Goal: Task Accomplishment & Management: Manage account settings

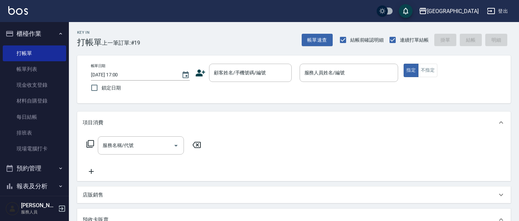
scroll to position [6, 0]
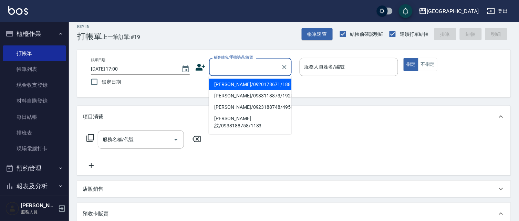
drag, startPoint x: 232, startPoint y: 70, endPoint x: 209, endPoint y: 76, distance: 24.0
click at [232, 70] on input "顧客姓名/手機號碼/編號" at bounding box center [245, 67] width 66 height 12
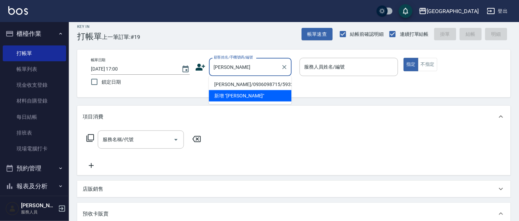
type input "秀"
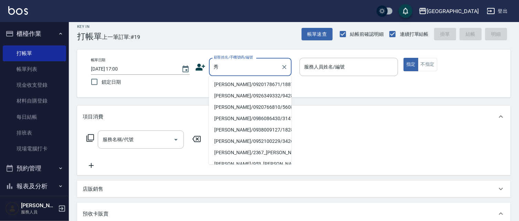
click at [250, 66] on input "秀" at bounding box center [245, 67] width 66 height 12
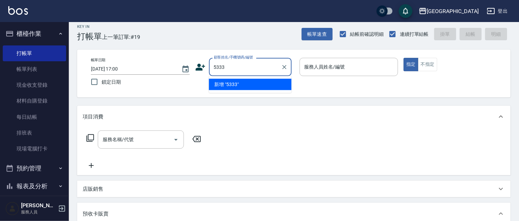
type input "5333"
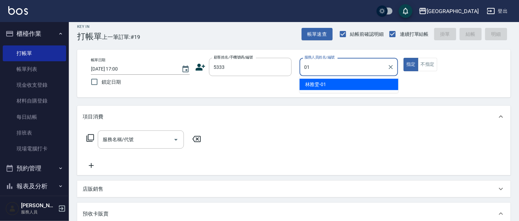
type input "[PERSON_NAME]-01"
type button "true"
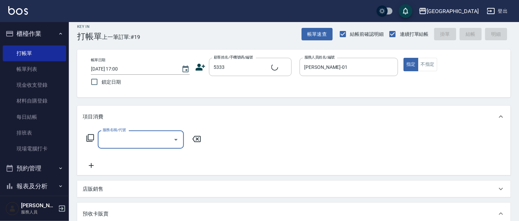
type input "[PERSON_NAME]/0978026337/5333"
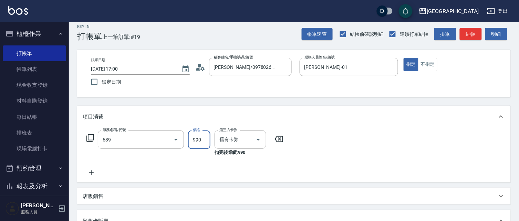
type input "(芙)蘆薈髮膜套卡(自材)(639)"
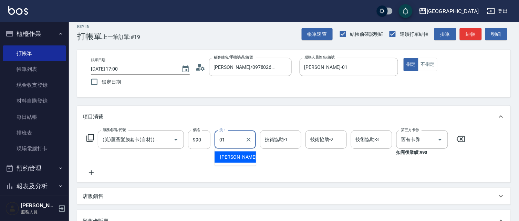
type input "[PERSON_NAME]-01"
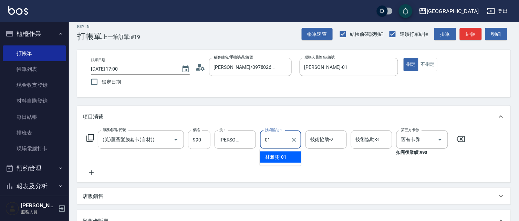
type input "[PERSON_NAME]-01"
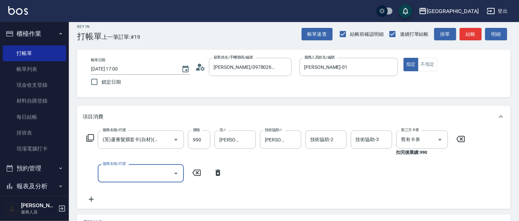
scroll to position [0, 0]
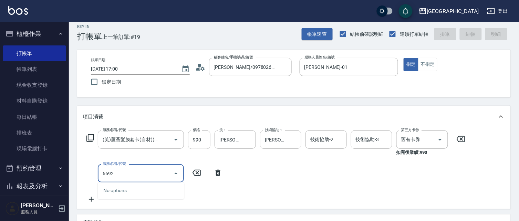
type input "[DATE] 20:14"
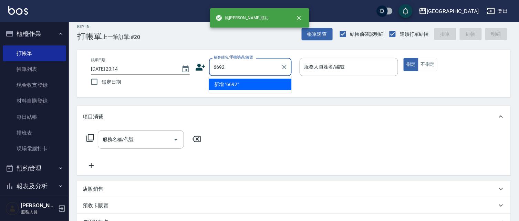
type input "6692"
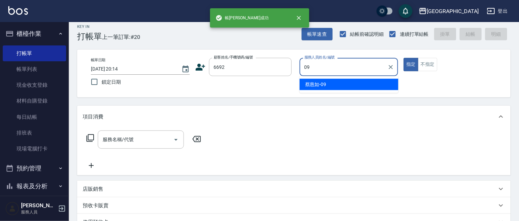
type input "[PERSON_NAME]-09"
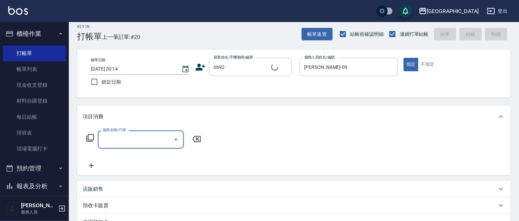
type input "[PERSON_NAME]/6692_[PERSON_NAME]/6692"
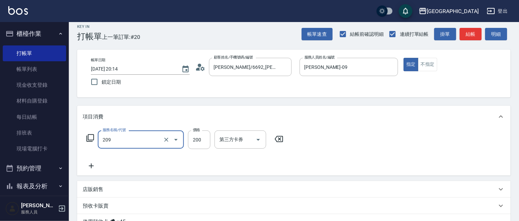
type input "洗髮[200](209)"
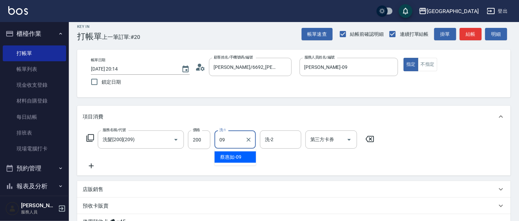
type input "[PERSON_NAME]-09"
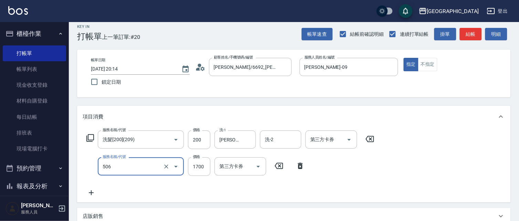
type input "染髮[1700](506)"
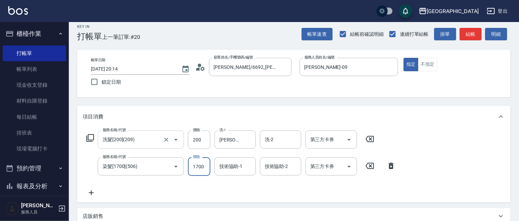
click at [152, 139] on input "洗髮[200](209)" at bounding box center [131, 140] width 61 height 12
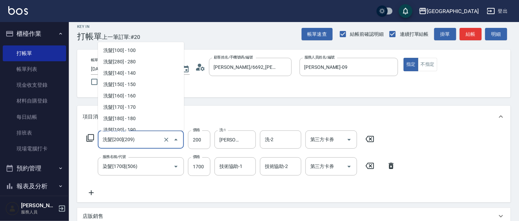
click at [152, 139] on input "洗髮[200](209)" at bounding box center [131, 140] width 61 height 12
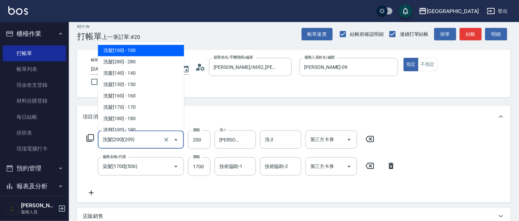
drag, startPoint x: 146, startPoint y: 51, endPoint x: 166, endPoint y: 78, distance: 34.2
click at [145, 50] on span "洗髮[100] - 100" at bounding box center [141, 50] width 86 height 11
type input "洗髮[100](201)"
type input "100"
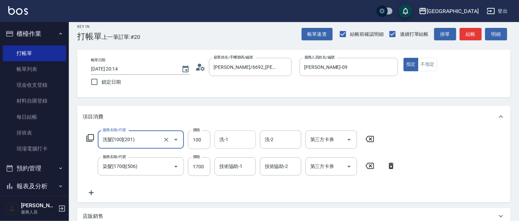
click at [239, 140] on input "洗-1" at bounding box center [235, 140] width 35 height 12
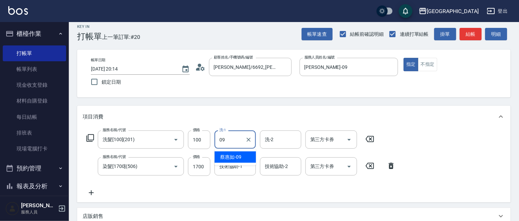
type input "[PERSON_NAME]-09"
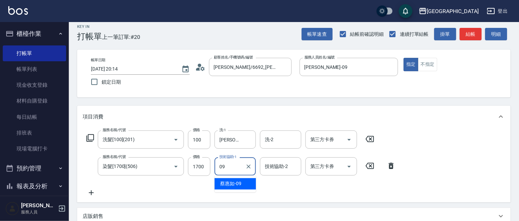
type input "[PERSON_NAME]-09"
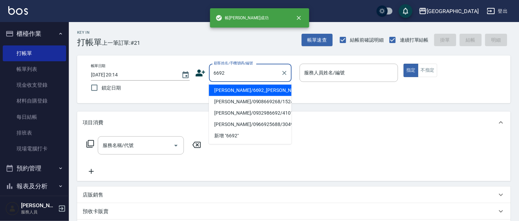
type input "6692"
type input "09"
type input "[PERSON_NAME]/6692_[PERSON_NAME]/6692"
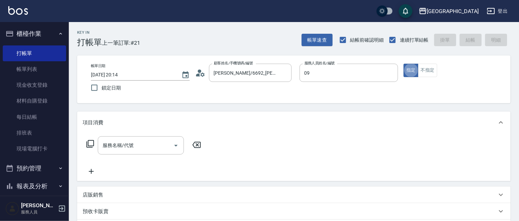
type input "[PERSON_NAME]-09"
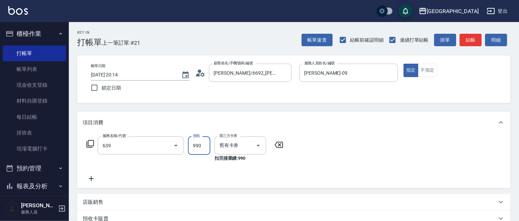
type input "(芙)蘆薈髮膜套卡(自材)(639)"
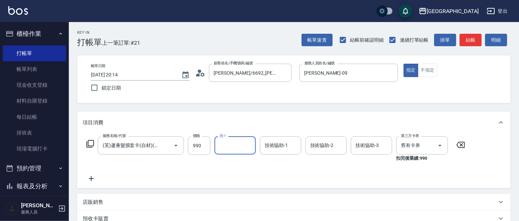
type input "0"
type input "[PERSON_NAME]-15"
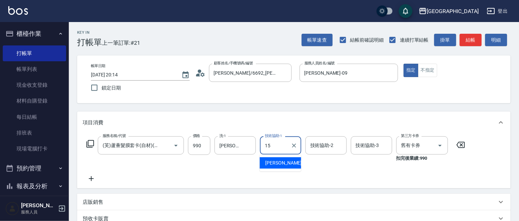
type input "[PERSON_NAME]-15"
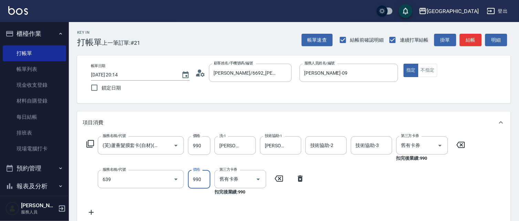
type input "(芙)蘆薈髮膜套卡(自材)(639)"
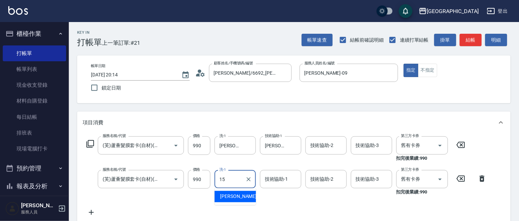
type input "[PERSON_NAME]-15"
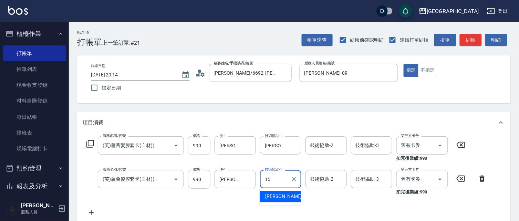
type input "[PERSON_NAME]-15"
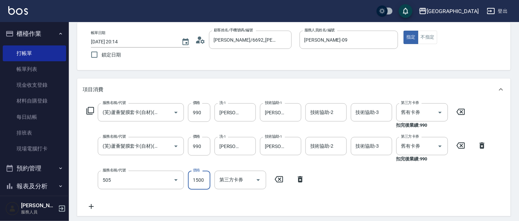
type input "染髮[1500](505)"
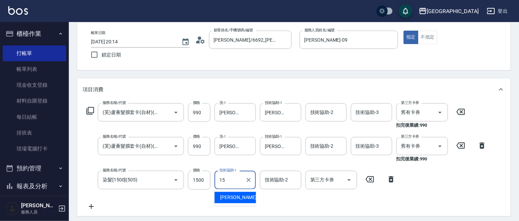
type input "[PERSON_NAME]-15"
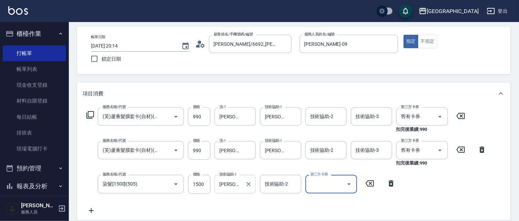
scroll to position [29, 0]
click at [202, 182] on input "1500" at bounding box center [199, 184] width 22 height 19
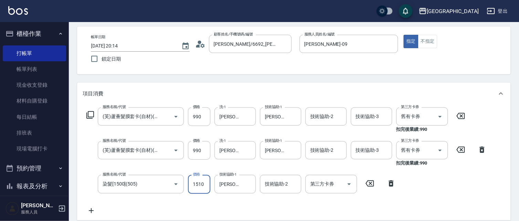
type input "1510"
click at [248, 151] on icon "Clear" at bounding box center [248, 150] width 7 height 7
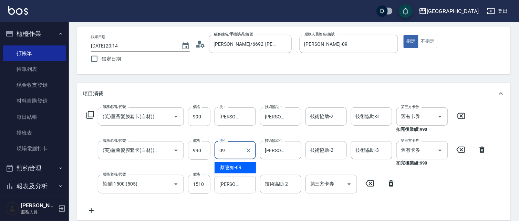
type input "[PERSON_NAME]-09"
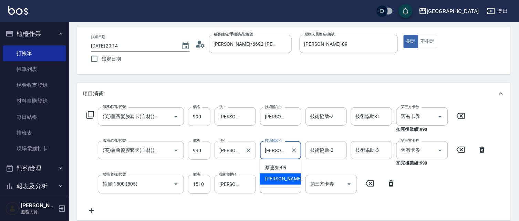
type input "蔡"
type input "[PERSON_NAME]-09"
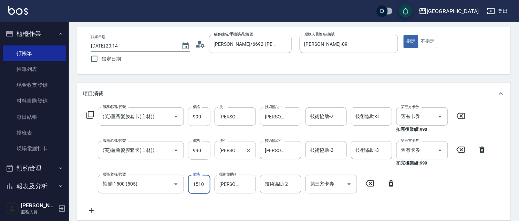
scroll to position [0, 0]
type input "[DATE] 20:15"
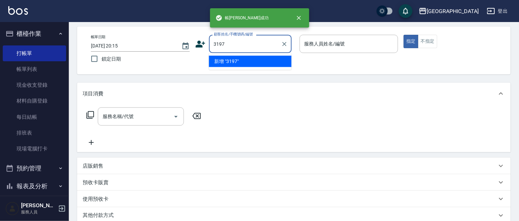
type input "3197"
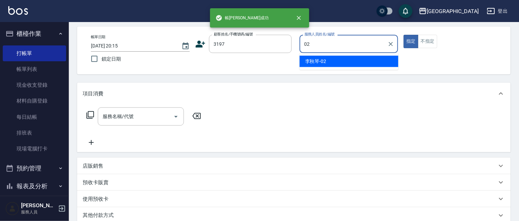
type input "[PERSON_NAME]-02"
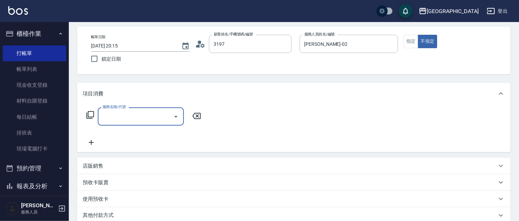
type input "[PERSON_NAME]/0933872572/3197"
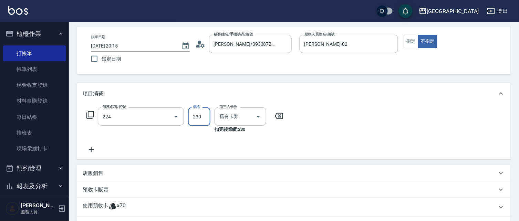
type input "洗髮(卡)230(224)"
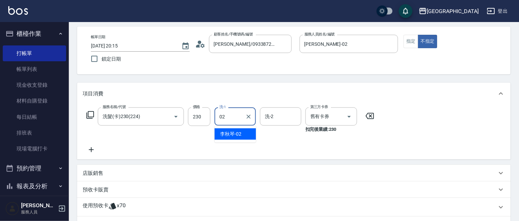
type input "[PERSON_NAME]-02"
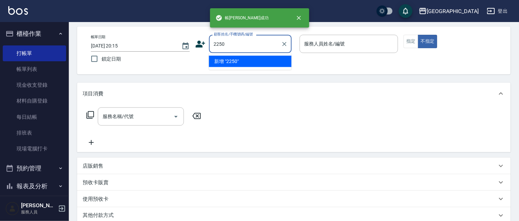
type input "2250"
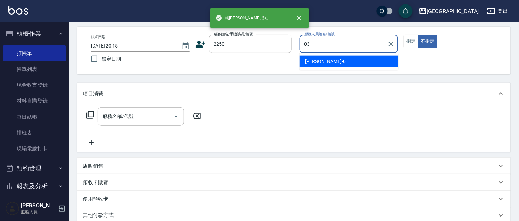
type input "[PERSON_NAME]媗-03"
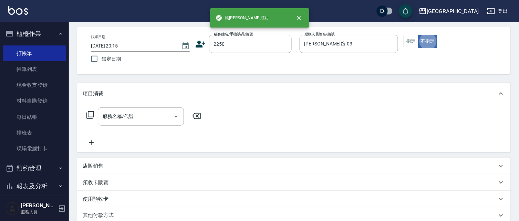
type button "false"
type input "202"
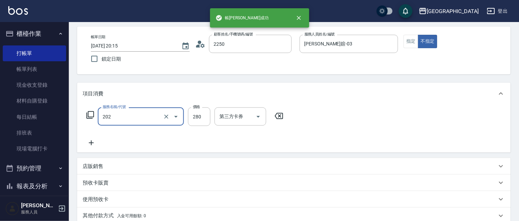
type input "[PERSON_NAME]媗/0911843052/2250"
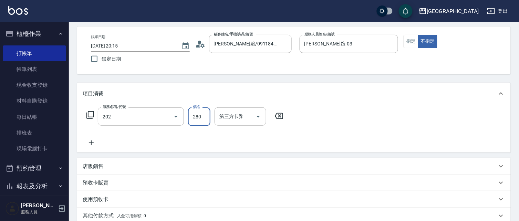
type input "洗髮[280](202)"
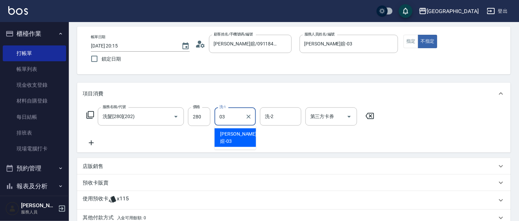
type input "[PERSON_NAME]媗-03"
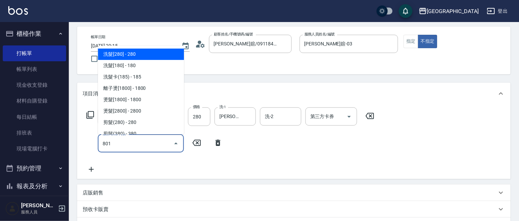
type input "潤絲(801)"
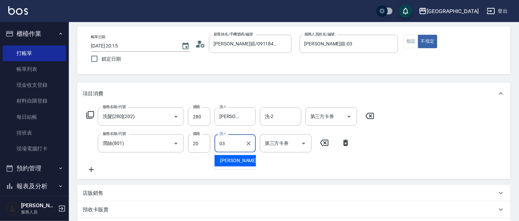
type input "[PERSON_NAME]媗-03"
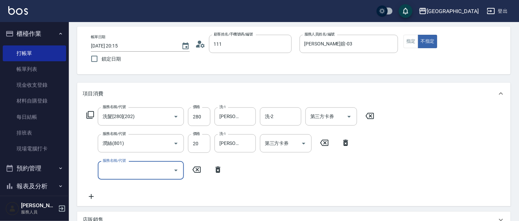
type input "1118"
type input "[DATE] 20:16"
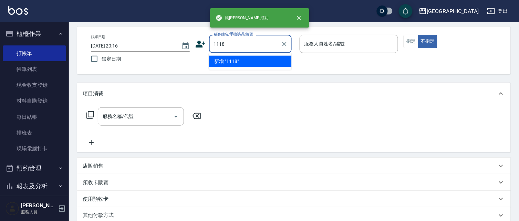
type input "1118"
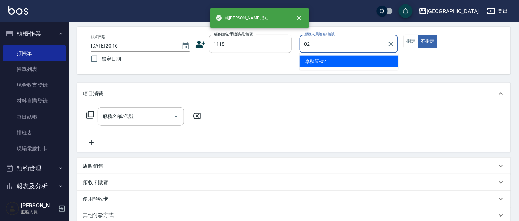
type input "[PERSON_NAME]-02"
type input "[PERSON_NAME]/0928397958/1118"
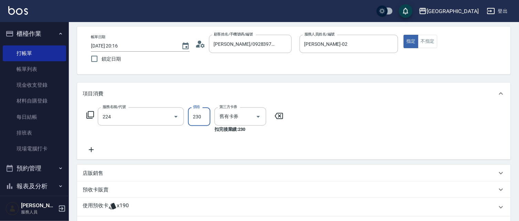
type input "洗髮(卡)230(224)"
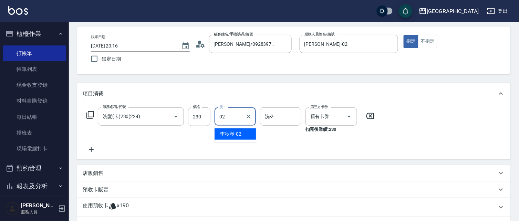
type input "[PERSON_NAME]-02"
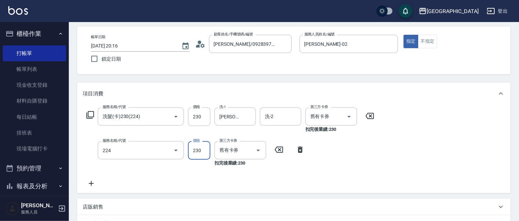
type input "洗髮(卡)230(224)"
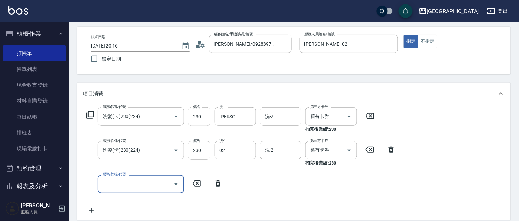
type input "[PERSON_NAME]-02"
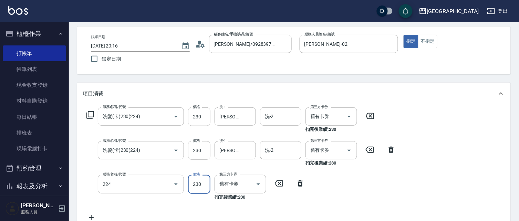
type input "洗髮(卡)230(224)"
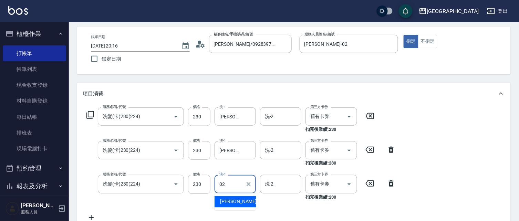
type input "[PERSON_NAME]-02"
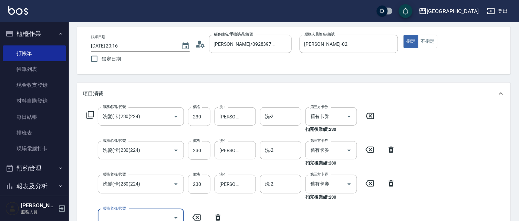
scroll to position [32, 0]
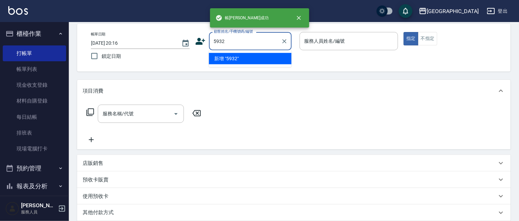
type input "5932"
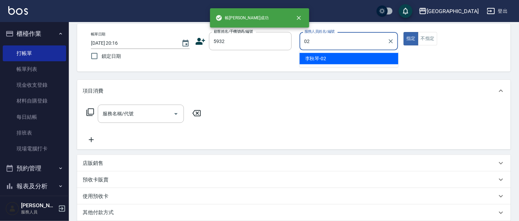
type input "[PERSON_NAME]-02"
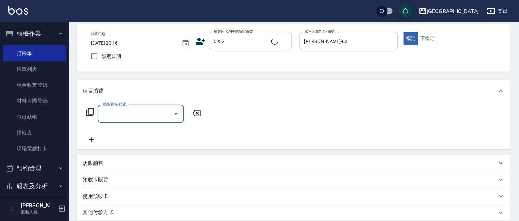
type input "[PERSON_NAME]/0936098715/5932"
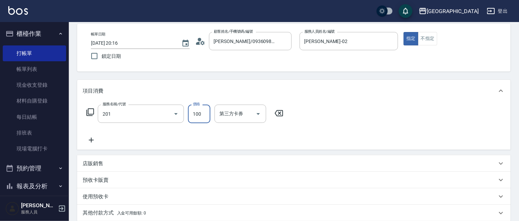
type input "洗髮[100](201)"
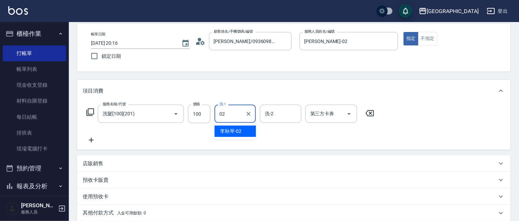
type input "[PERSON_NAME]-02"
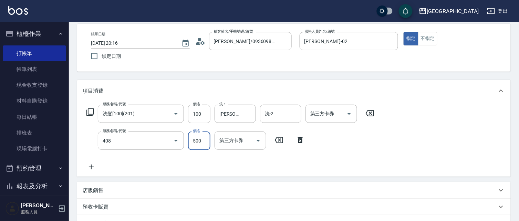
type input "剪髮(500)(408)"
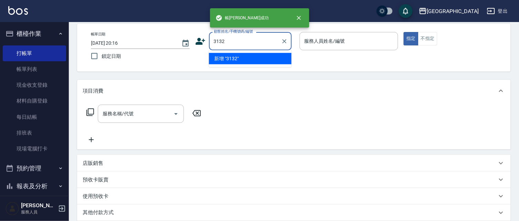
type input "3132"
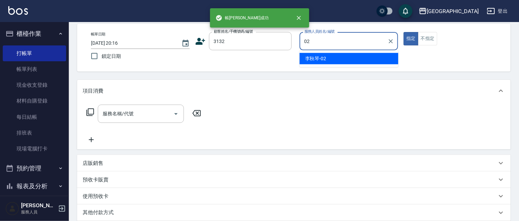
type input "[PERSON_NAME]-02"
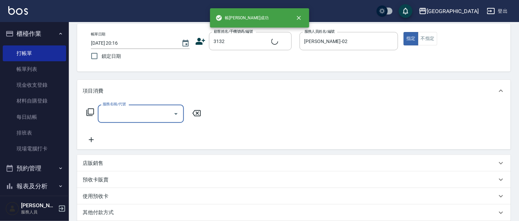
type input "2"
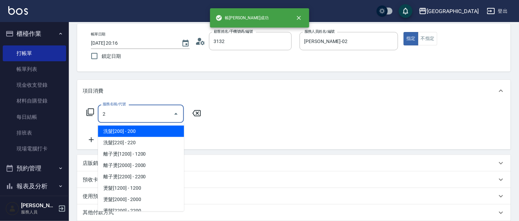
type input "[PERSON_NAME]/0937836416/3132"
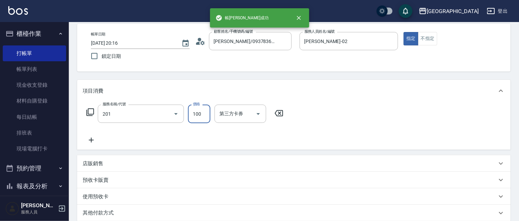
type input "洗髮[100](201)"
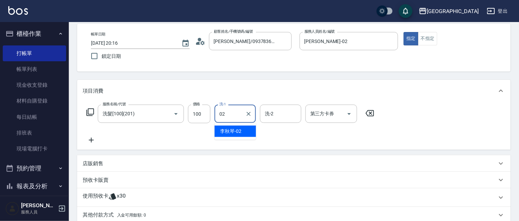
type input "[PERSON_NAME]-02"
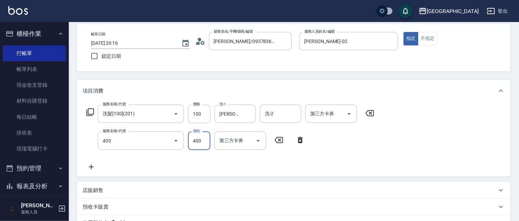
type input "剪髮(400)(405)"
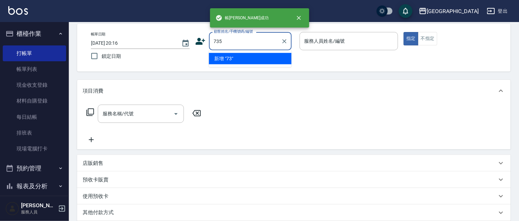
type input "735"
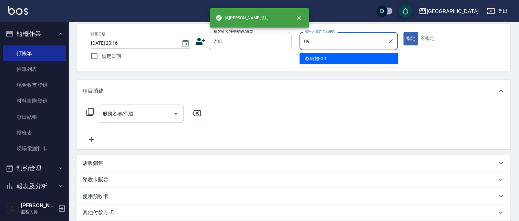
type input "[PERSON_NAME]-09"
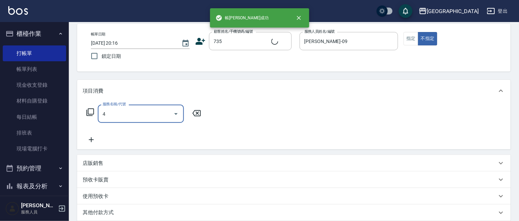
type input "40"
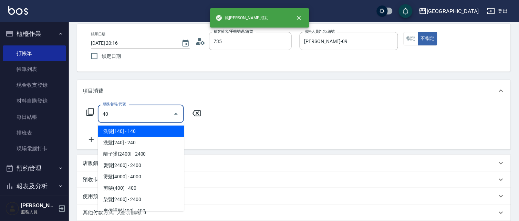
type input "[PERSON_NAME]/ 0958338986/735"
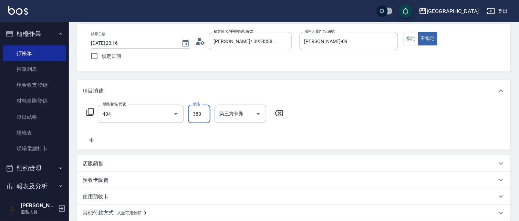
type input "剪髮(380)(404)"
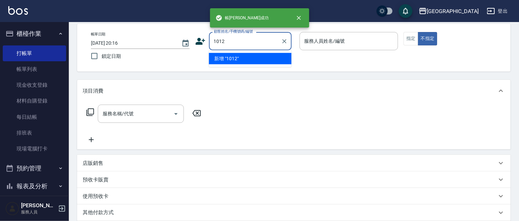
type input "1012"
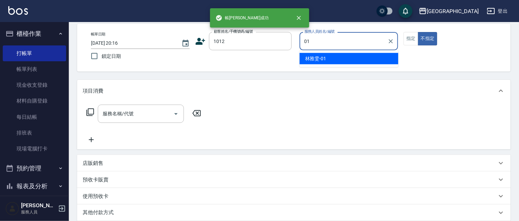
type input "[PERSON_NAME]-01"
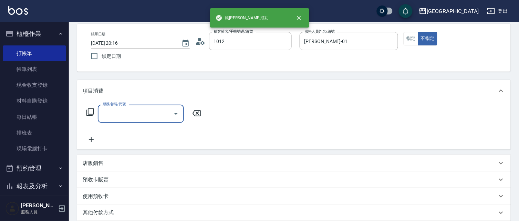
type input "[PERSON_NAME]/0927766767/1012"
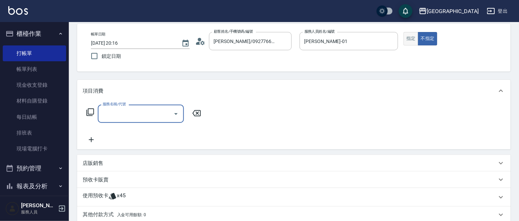
click at [408, 39] on button "指定" at bounding box center [410, 38] width 15 height 13
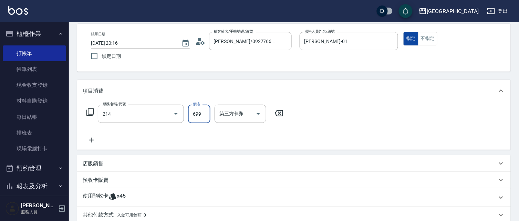
type input "滾珠洗髪699(214)"
type input "700"
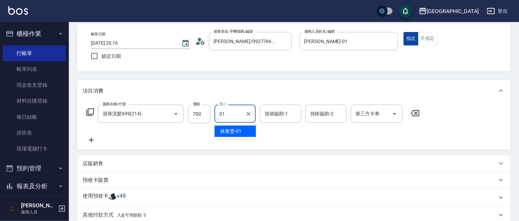
type input "[PERSON_NAME]-01"
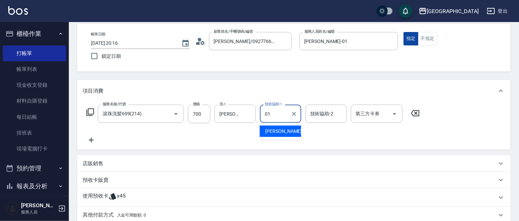
type input "[PERSON_NAME]-01"
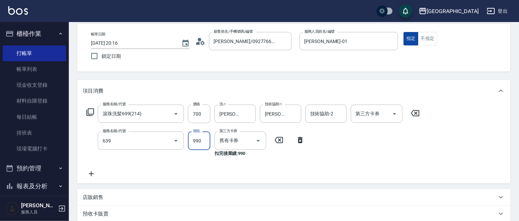
type input "(芙)蘆薈髮膜套卡(自材)(639)"
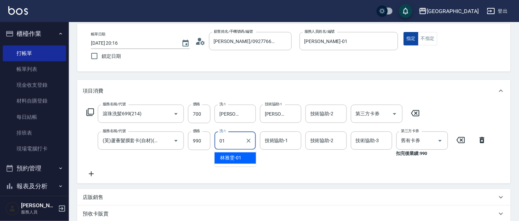
type input "[PERSON_NAME]-01"
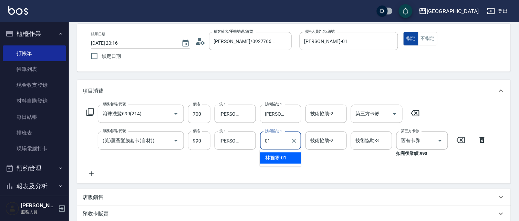
type input "[PERSON_NAME]-01"
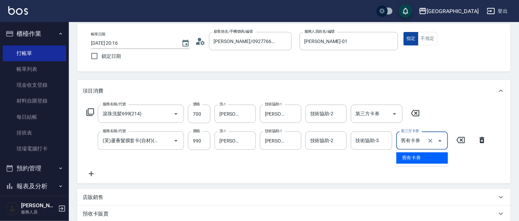
type input "舊有卡券"
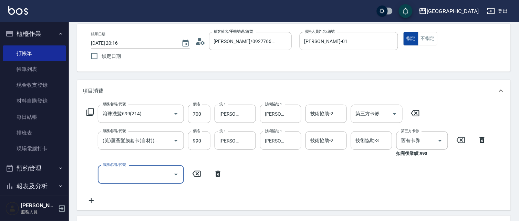
scroll to position [0, 0]
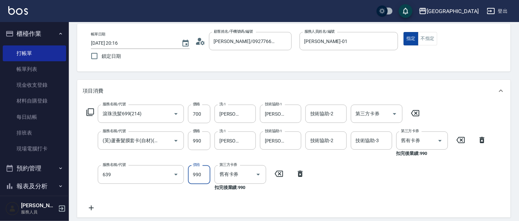
type input "(芙)蘆薈髮膜套卡(自材)(639)"
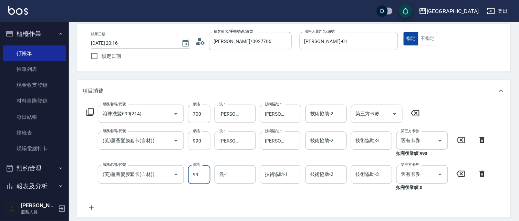
type input "990"
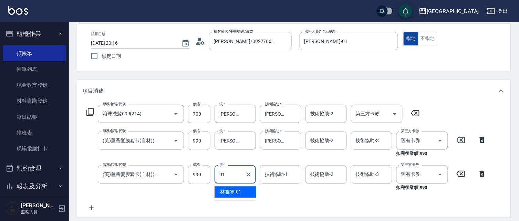
type input "[PERSON_NAME]-01"
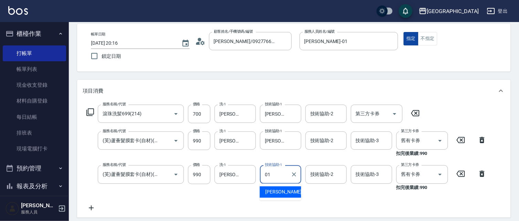
type input "[PERSON_NAME]-01"
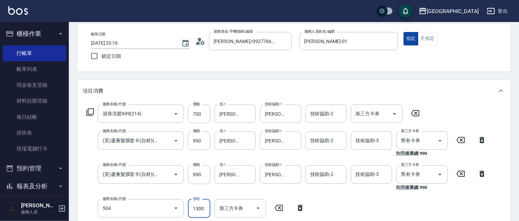
type input "染髮[1300](504)"
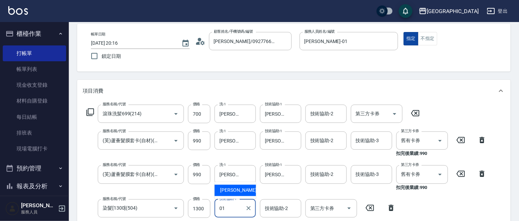
type input "[PERSON_NAME]-01"
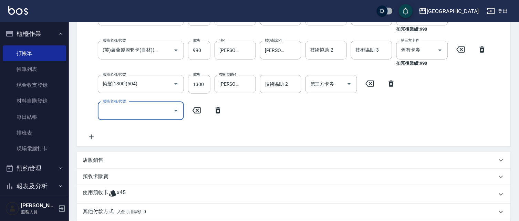
type input "[DATE] 20:17"
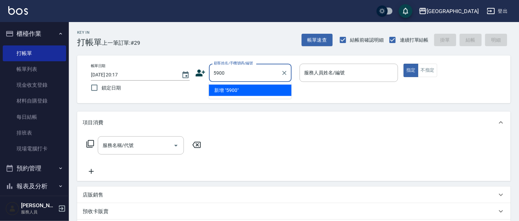
type input "5900"
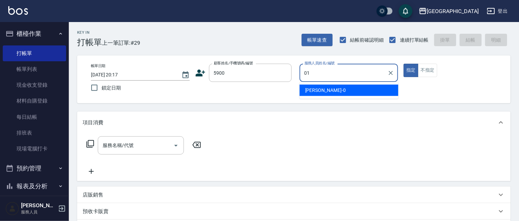
type input "[PERSON_NAME]-01"
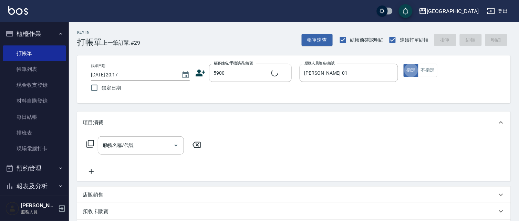
type input "201"
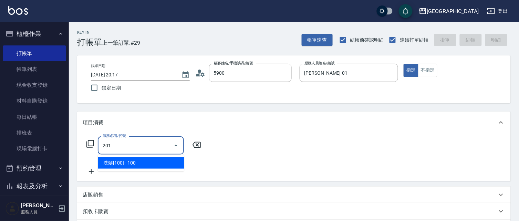
type input "[PERSON_NAME]/5900_[PERSON_NAME]/5900"
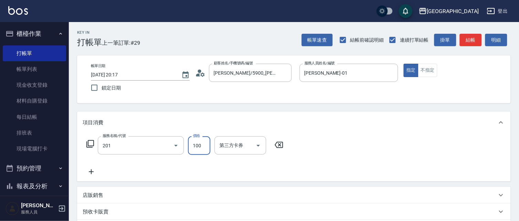
type input "洗髮[100](201)"
type input "100"
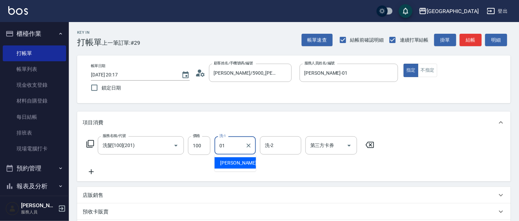
type input "[PERSON_NAME]-01"
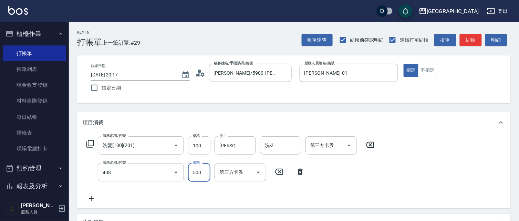
type input "剪髮(500)(408)"
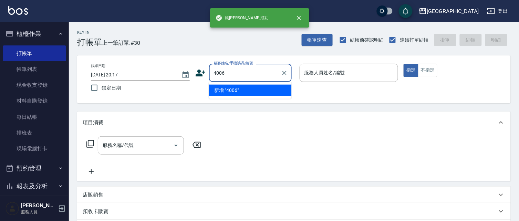
type input "4006"
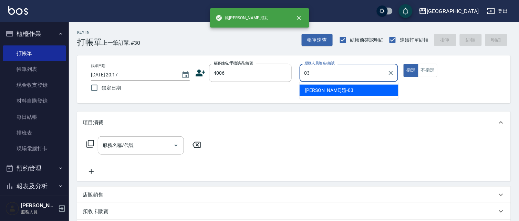
type input "[PERSON_NAME]媗-03"
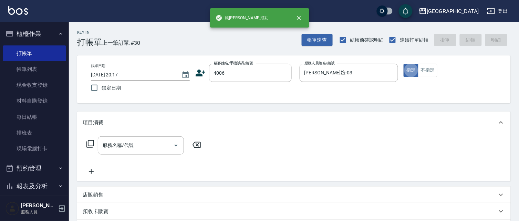
type input "6"
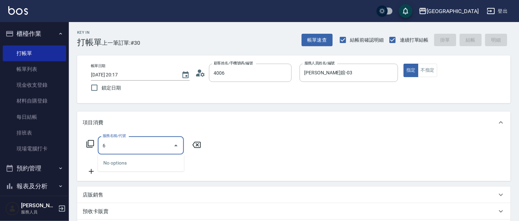
type input "[PERSON_NAME]/0987883504/4006"
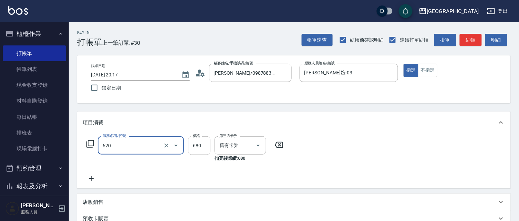
type input "洗+剪+護餐券680)(620)"
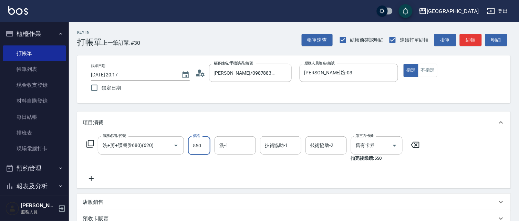
type input "550"
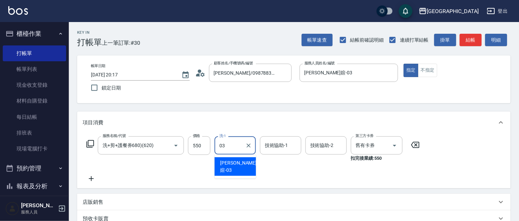
type input "[PERSON_NAME]媗-03"
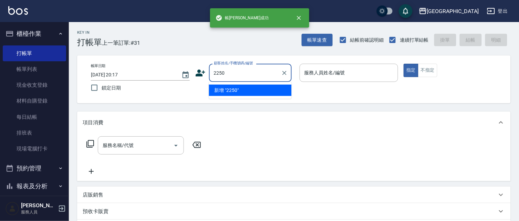
type input "2250"
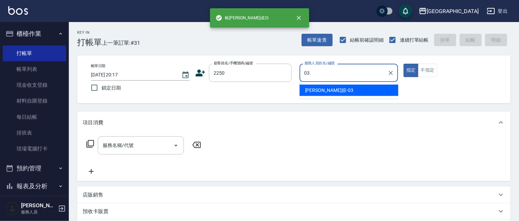
type input "[PERSON_NAME]媗-03"
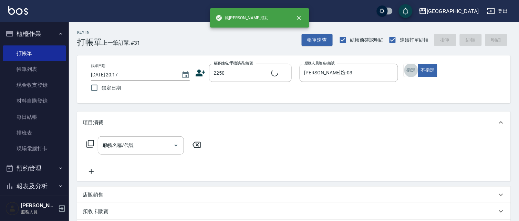
type input "404"
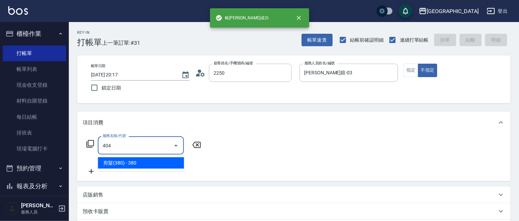
type input "[PERSON_NAME]媗/0911843052/2250"
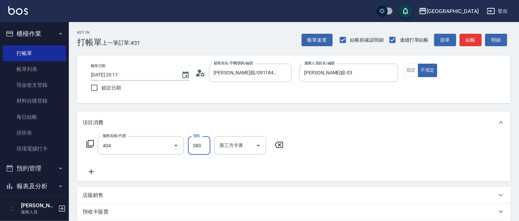
type input "剪髮(380)(404)"
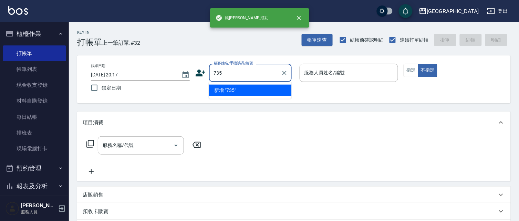
type input "735"
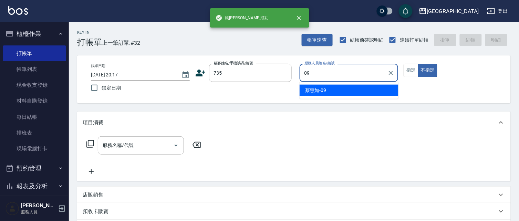
type input "[PERSON_NAME]-09"
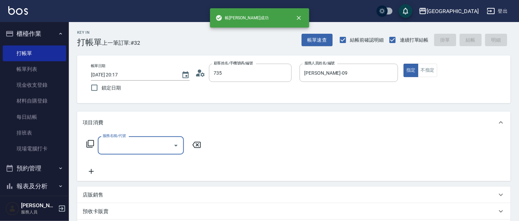
type input "[PERSON_NAME]/ 0958338986/735"
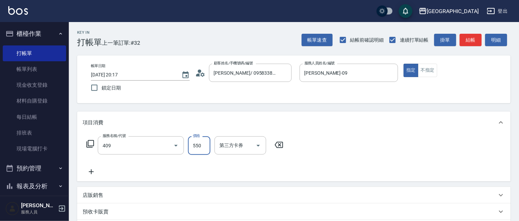
type input "剪髮(550)(409)"
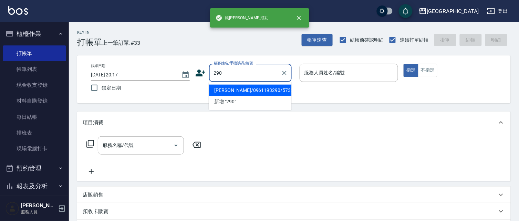
type input "290"
type input "02"
type input "[PERSON_NAME]/0961193290/5735"
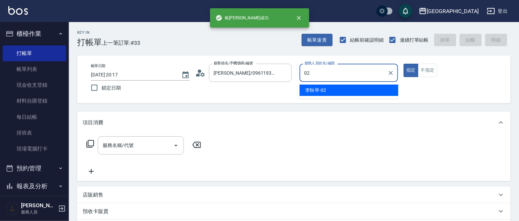
type input "[PERSON_NAME]-02"
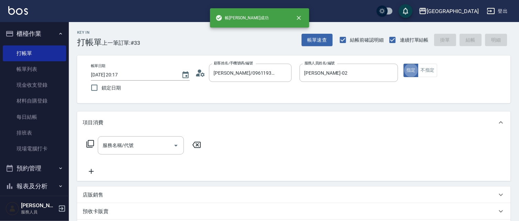
type input "[PERSON_NAME]/0989688802/290"
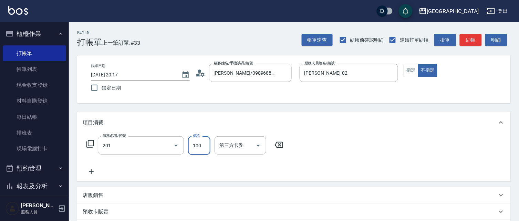
type input "洗髮[100](201)"
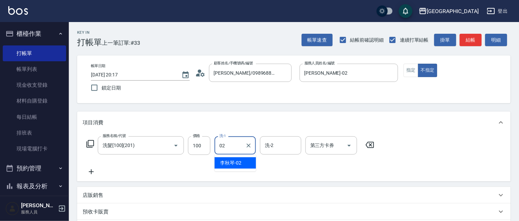
type input "[PERSON_NAME]-02"
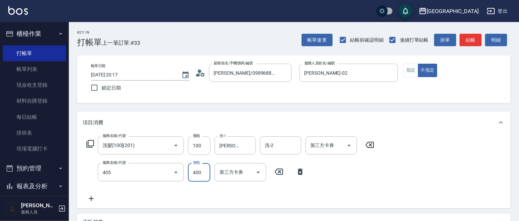
type input "剪髮(400)(405)"
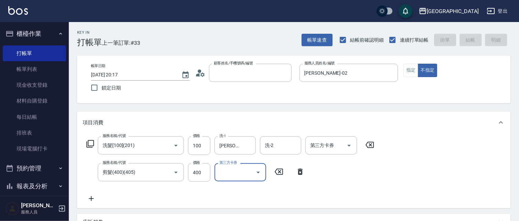
type input "[DATE] 20:18"
type input "1"
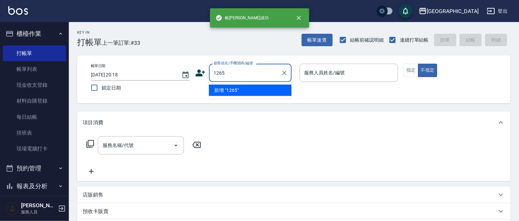
type input "1265"
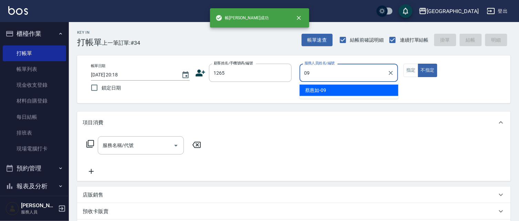
type input "[PERSON_NAME]-09"
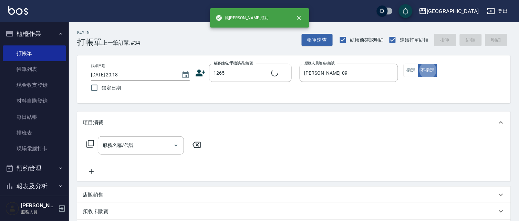
type input "[PERSON_NAME]/0989769207/1265"
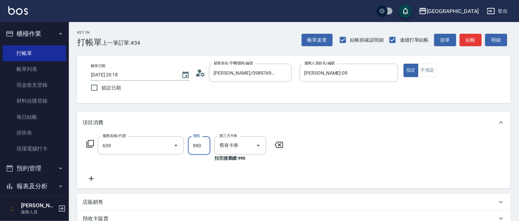
type input "(芙)蘆薈髮膜套卡(自材)(639)"
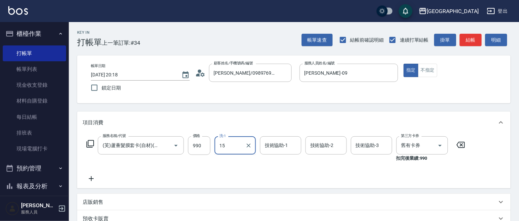
type input "[PERSON_NAME]-15"
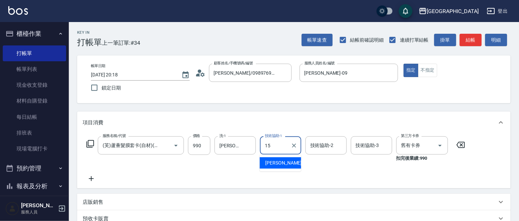
type input "[PERSON_NAME]-15"
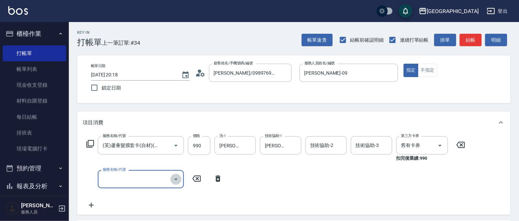
click at [173, 178] on icon "Open" at bounding box center [176, 179] width 8 height 8
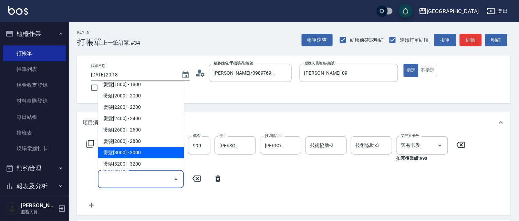
scroll to position [358, 0]
drag, startPoint x: 162, startPoint y: 150, endPoint x: 203, endPoint y: 161, distance: 42.5
click at [162, 149] on span "燙髮[3000] - 3000" at bounding box center [141, 152] width 86 height 11
type input "燙髮[3000](319)"
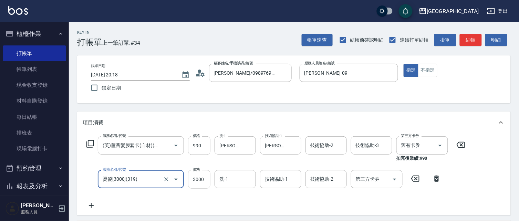
click at [202, 182] on input "3000" at bounding box center [199, 179] width 22 height 19
type input "3010"
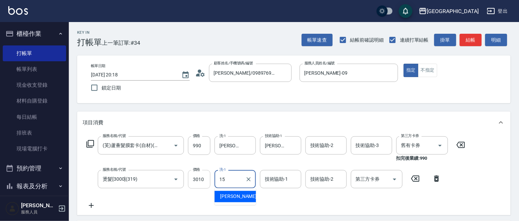
type input "[PERSON_NAME]-15"
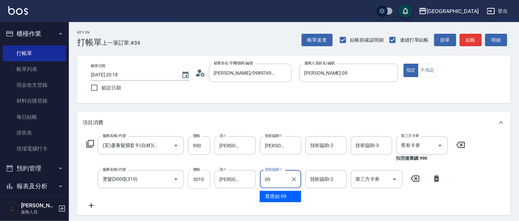
type input "[PERSON_NAME]-09"
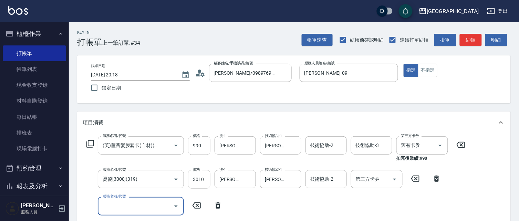
scroll to position [0, 0]
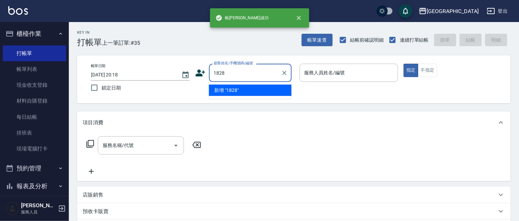
type input "1828"
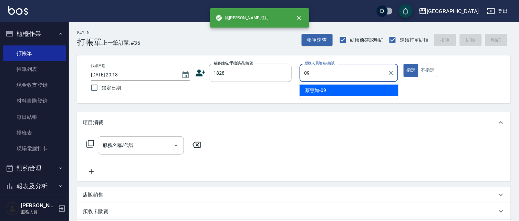
type input "[PERSON_NAME]-09"
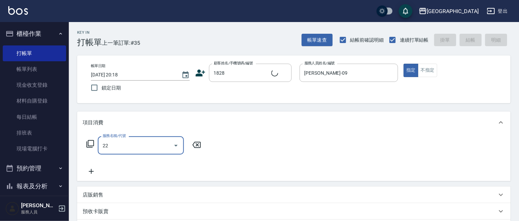
type input "222"
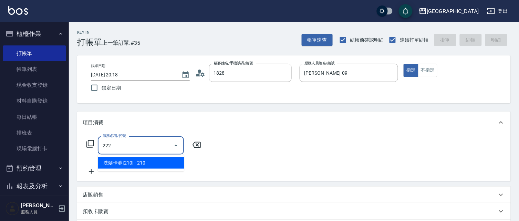
type input "[PERSON_NAME]/0938009127/1828"
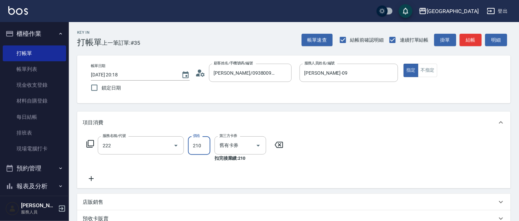
type input "洗髮卡券[210](222)"
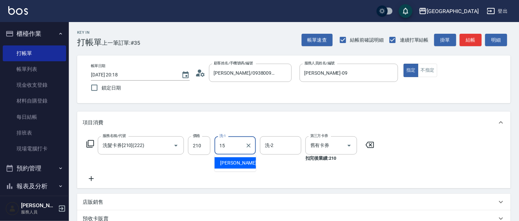
type input "[PERSON_NAME]-15"
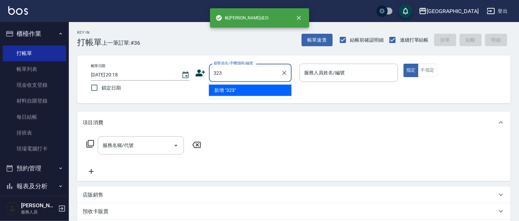
type input "323"
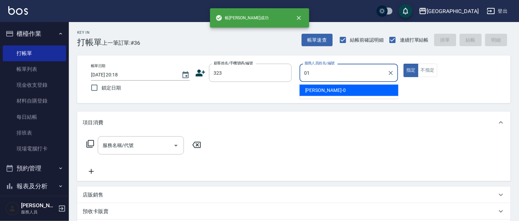
type input "01"
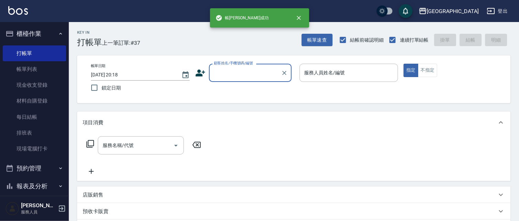
click at [28, 38] on button "櫃檯作業" at bounding box center [34, 34] width 63 height 18
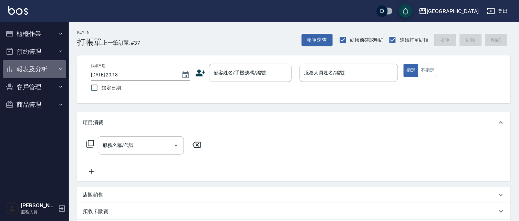
click at [35, 65] on button "報表及分析" at bounding box center [34, 69] width 63 height 18
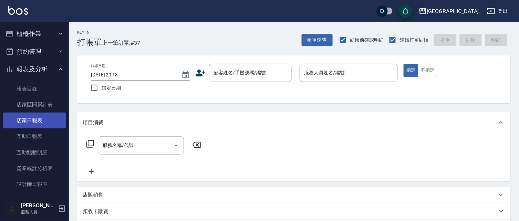
click at [38, 116] on link "店家日報表" at bounding box center [34, 121] width 63 height 16
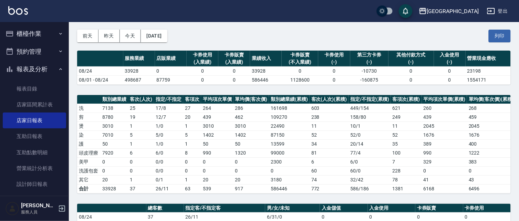
scroll to position [24, 0]
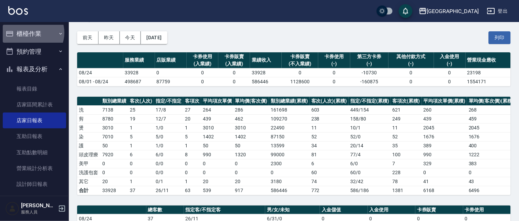
click at [30, 33] on button "櫃檯作業" at bounding box center [34, 34] width 63 height 18
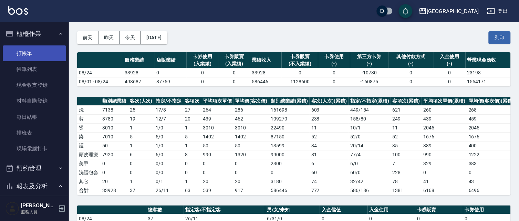
click at [33, 51] on link "打帳單" at bounding box center [34, 53] width 63 height 16
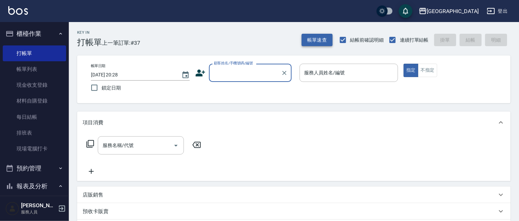
click at [316, 39] on button "帳單速查" at bounding box center [316, 40] width 31 height 13
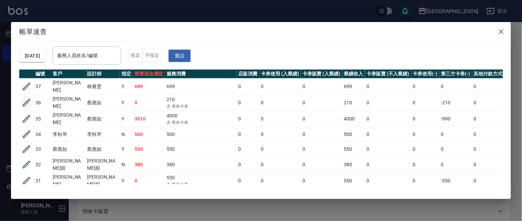
click at [29, 102] on icon "button" at bounding box center [26, 102] width 10 height 10
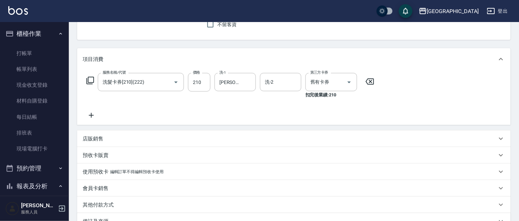
scroll to position [66, 0]
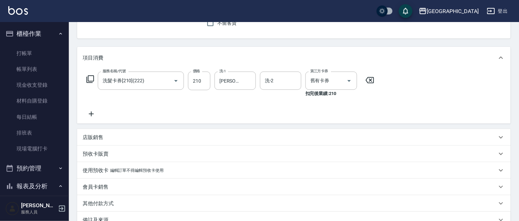
drag, startPoint x: 95, startPoint y: 135, endPoint x: 99, endPoint y: 135, distance: 3.5
click at [96, 134] on p "店販銷售" at bounding box center [93, 137] width 21 height 7
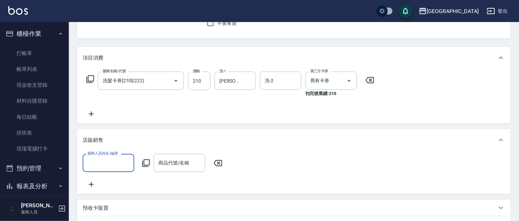
scroll to position [0, 0]
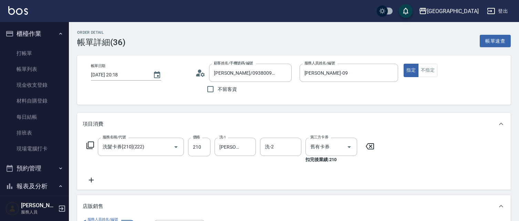
scroll to position [66, 0]
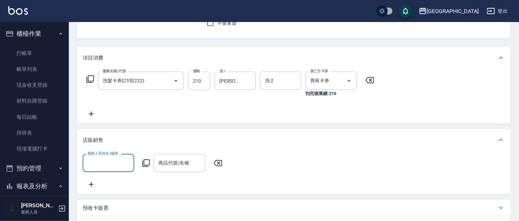
drag, startPoint x: 0, startPoint y: 0, endPoint x: 107, endPoint y: 159, distance: 191.8
click at [101, 160] on input "服務人員姓名/編號" at bounding box center [108, 163] width 45 height 12
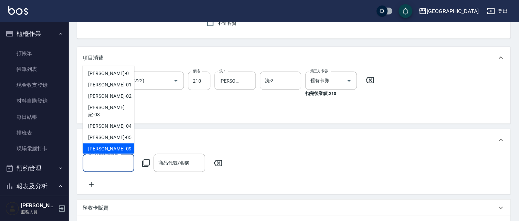
click at [116, 144] on div "[PERSON_NAME]-09" at bounding box center [109, 149] width 52 height 11
type input "[PERSON_NAME]-09"
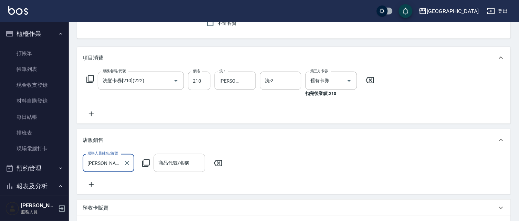
click at [167, 167] on input "商品代號/名稱" at bounding box center [179, 163] width 45 height 12
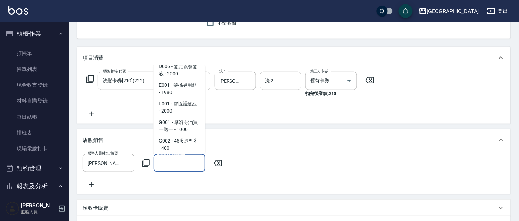
scroll to position [411, 0]
click at [183, 117] on span "G001 - 摩洛哥油買一送一 - 1000" at bounding box center [179, 126] width 52 height 19
type input "摩洛哥油買一送一"
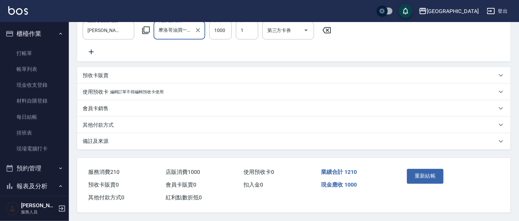
scroll to position [208, 0]
click at [424, 172] on button "重新結帳" at bounding box center [425, 176] width 36 height 14
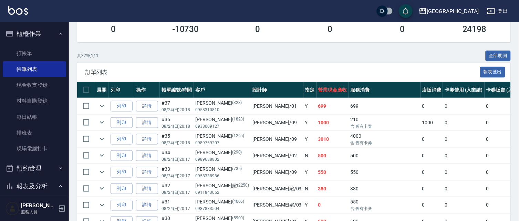
scroll to position [133, 0]
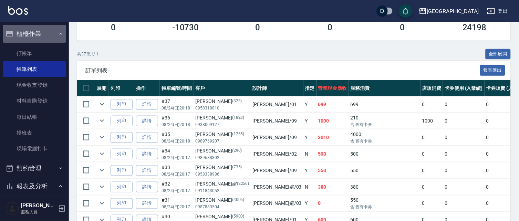
click at [38, 30] on button "櫃檯作業" at bounding box center [34, 34] width 63 height 18
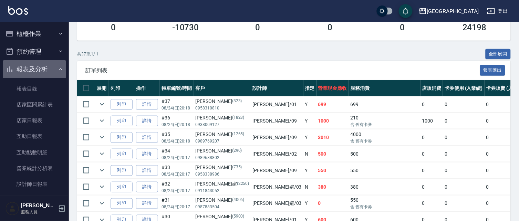
click at [44, 70] on button "報表及分析" at bounding box center [34, 69] width 63 height 18
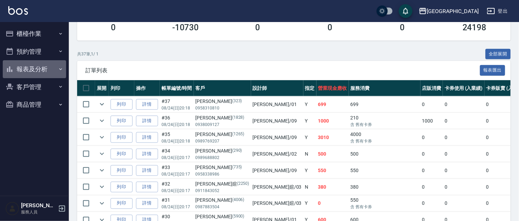
click at [33, 69] on button "報表及分析" at bounding box center [34, 69] width 63 height 18
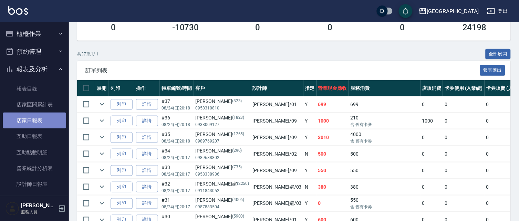
click at [35, 120] on link "店家日報表" at bounding box center [34, 121] width 63 height 16
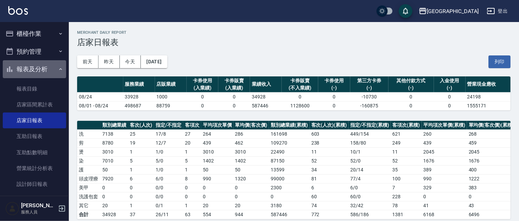
click at [38, 69] on button "報表及分析" at bounding box center [34, 69] width 63 height 18
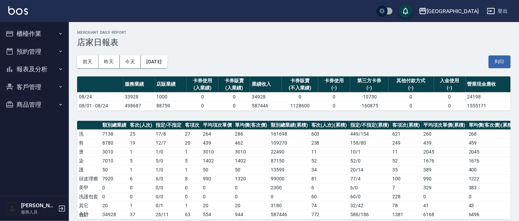
click at [14, 33] on button "櫃檯作業" at bounding box center [34, 34] width 63 height 18
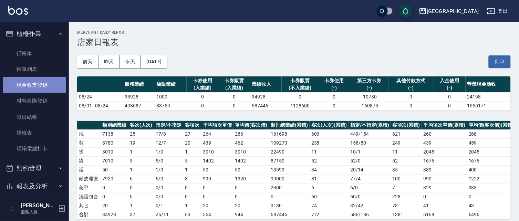
click at [39, 86] on link "現金收支登錄" at bounding box center [34, 85] width 63 height 16
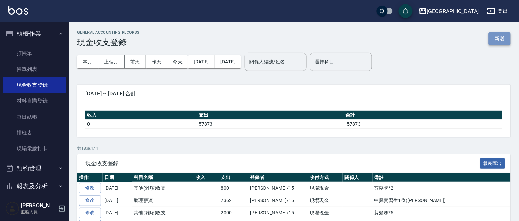
click at [501, 39] on button "新增" at bounding box center [499, 38] width 22 height 13
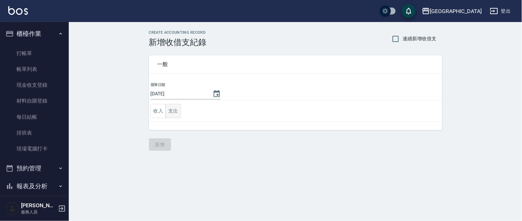
click at [179, 109] on button "支出" at bounding box center [173, 111] width 15 height 14
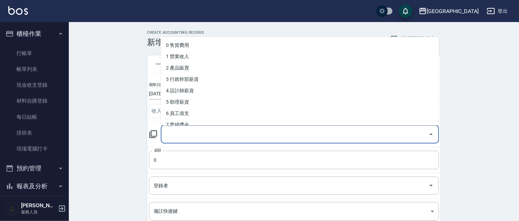
click at [171, 134] on input "科目" at bounding box center [295, 134] width 262 height 12
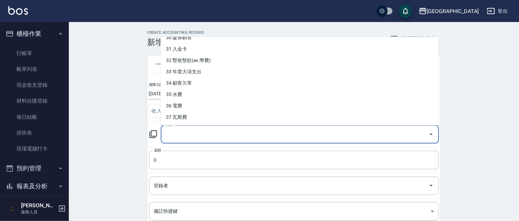
scroll to position [348, 0]
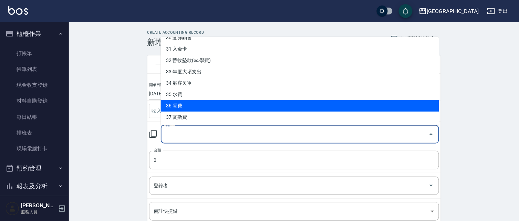
click at [211, 108] on li "36 電費" at bounding box center [300, 105] width 278 height 11
type input "36 電費"
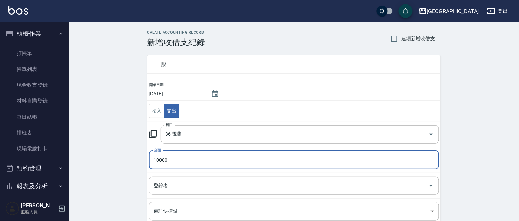
type input "10000"
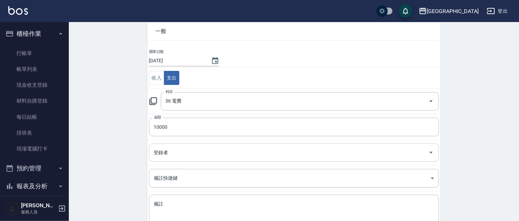
scroll to position [33, 0]
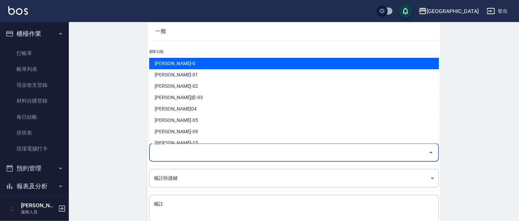
click at [163, 148] on div "登錄者 登錄者" at bounding box center [294, 153] width 290 height 18
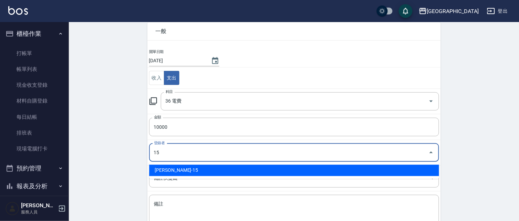
click at [193, 168] on li "[PERSON_NAME]-15" at bounding box center [294, 170] width 290 height 11
type input "[PERSON_NAME]-15"
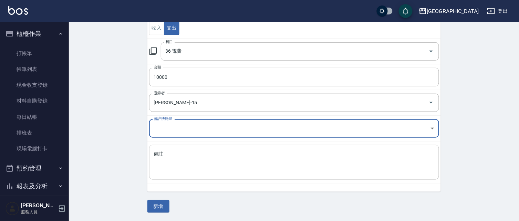
scroll to position [83, 0]
click at [187, 159] on textarea "備註" at bounding box center [294, 162] width 280 height 23
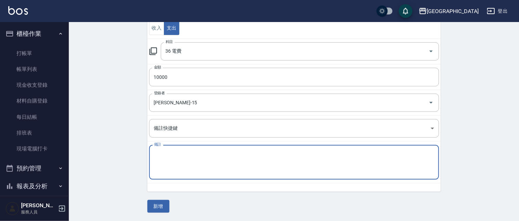
click at [164, 159] on textarea "備註" at bounding box center [294, 162] width 280 height 23
click at [182, 153] on textarea "公司電費(2" at bounding box center [294, 162] width 280 height 23
type textarea "公司電費(2)"
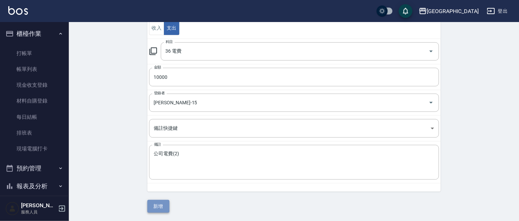
click at [158, 208] on button "新增" at bounding box center [158, 206] width 22 height 13
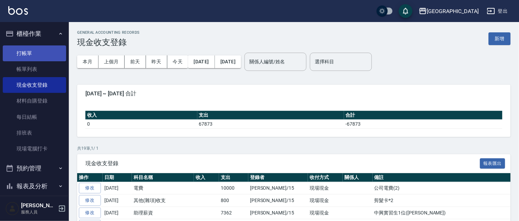
drag, startPoint x: 36, startPoint y: 53, endPoint x: 42, endPoint y: 50, distance: 5.9
click at [37, 53] on link "打帳單" at bounding box center [34, 53] width 63 height 16
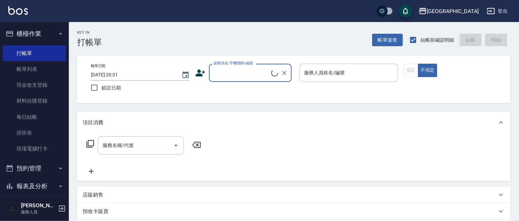
click at [38, 33] on button "櫃檯作業" at bounding box center [34, 34] width 63 height 18
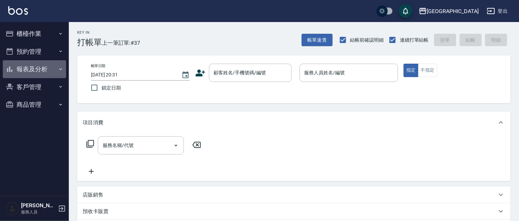
drag, startPoint x: 35, startPoint y: 70, endPoint x: 17, endPoint y: 81, distance: 21.5
click at [29, 70] on button "報表及分析" at bounding box center [34, 69] width 63 height 18
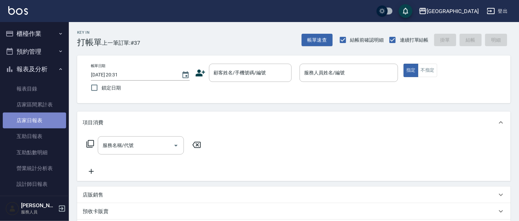
click at [42, 118] on link "店家日報表" at bounding box center [34, 121] width 63 height 16
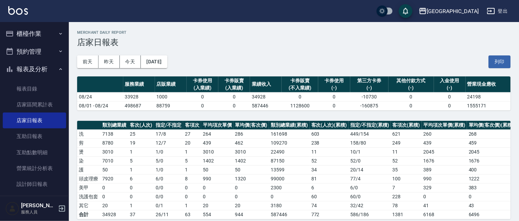
click at [28, 70] on button "報表及分析" at bounding box center [34, 69] width 63 height 18
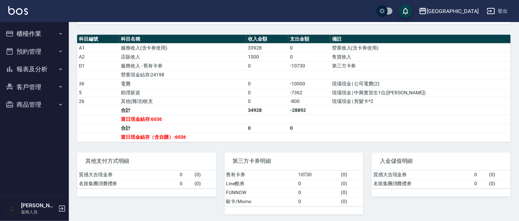
scroll to position [232, 0]
click at [35, 31] on button "櫃檯作業" at bounding box center [34, 34] width 63 height 18
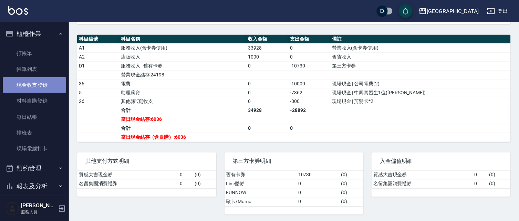
click at [36, 85] on link "現金收支登錄" at bounding box center [34, 85] width 63 height 16
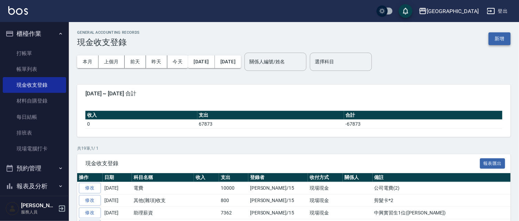
click at [497, 38] on button "新增" at bounding box center [499, 38] width 22 height 13
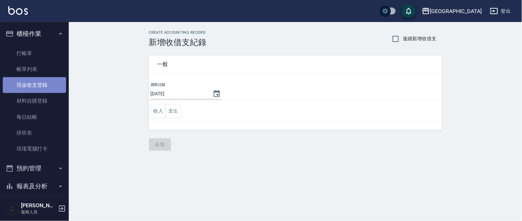
drag, startPoint x: 45, startPoint y: 82, endPoint x: 50, endPoint y: 86, distance: 6.8
click at [46, 82] on link "現金收支登錄" at bounding box center [34, 85] width 63 height 16
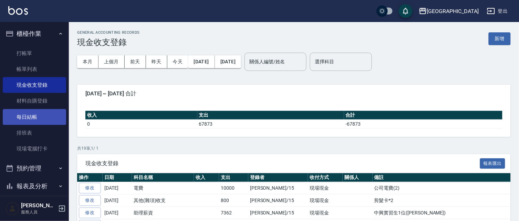
click at [38, 114] on link "每日結帳" at bounding box center [34, 117] width 63 height 16
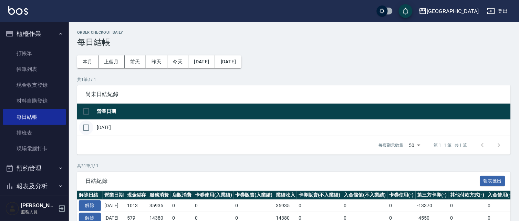
click at [84, 130] on input "checkbox" at bounding box center [86, 127] width 14 height 14
checkbox input "true"
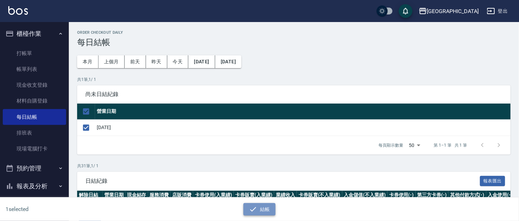
click at [264, 212] on button "結帳" at bounding box center [259, 209] width 32 height 13
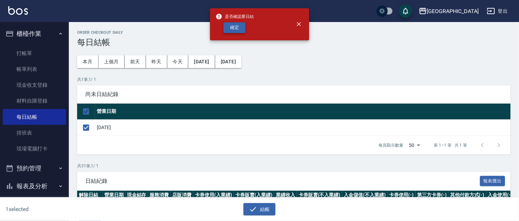
click at [240, 25] on button "確定" at bounding box center [234, 27] width 22 height 11
checkbox input "false"
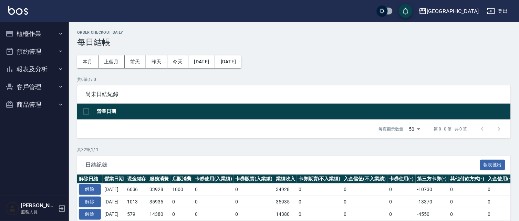
click at [41, 65] on button "報表及分析" at bounding box center [34, 69] width 63 height 18
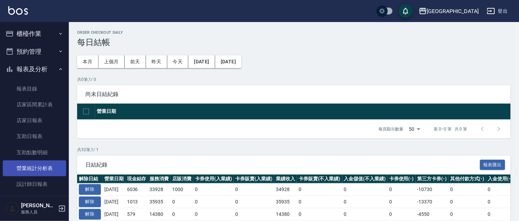
drag, startPoint x: 46, startPoint y: 167, endPoint x: 51, endPoint y: 162, distance: 7.3
click at [46, 167] on link "營業統計分析表" at bounding box center [34, 168] width 63 height 16
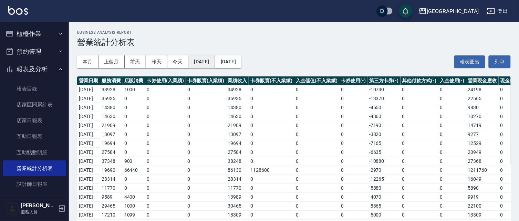
click at [214, 60] on button "2025/08/01" at bounding box center [201, 61] width 27 height 13
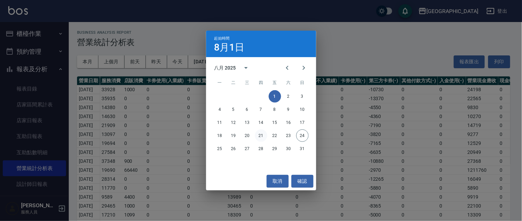
click at [262, 135] on button "21" at bounding box center [261, 135] width 12 height 12
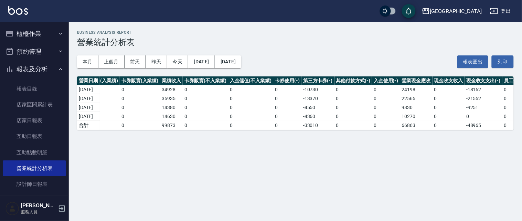
scroll to position [0, 121]
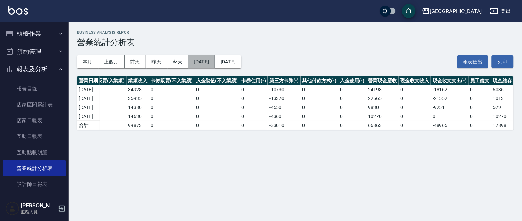
click at [211, 63] on button "2025/08/21" at bounding box center [201, 61] width 27 height 13
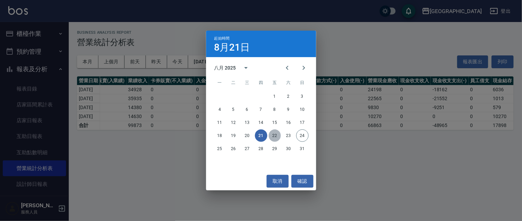
click at [273, 139] on button "22" at bounding box center [275, 135] width 12 height 12
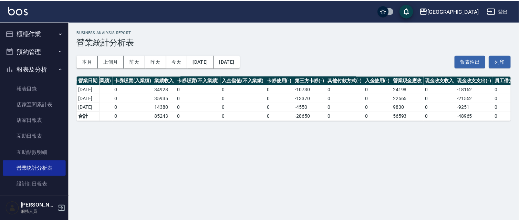
scroll to position [0, 121]
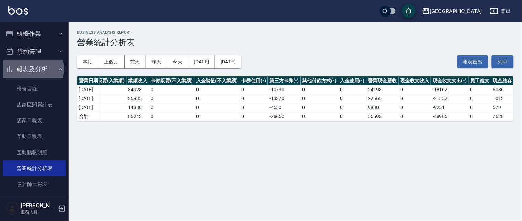
click at [26, 69] on button "報表及分析" at bounding box center [34, 69] width 63 height 18
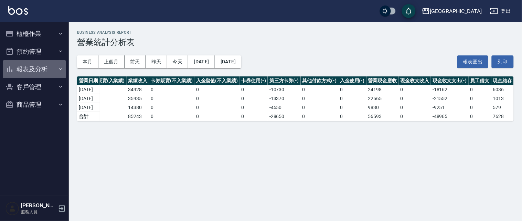
click at [33, 68] on button "報表及分析" at bounding box center [34, 69] width 63 height 18
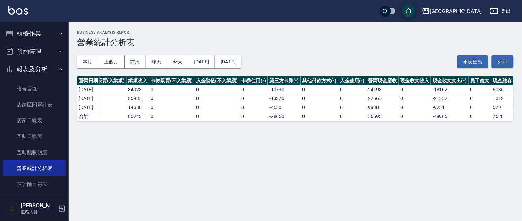
drag, startPoint x: 40, startPoint y: 118, endPoint x: 91, endPoint y: 114, distance: 51.8
click at [40, 118] on link "店家日報表" at bounding box center [34, 121] width 63 height 16
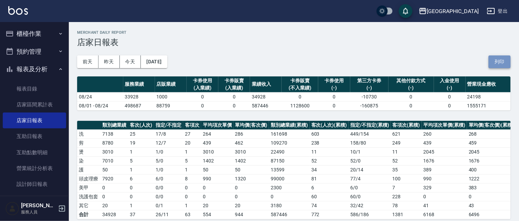
click at [498, 63] on button "列印" at bounding box center [499, 61] width 22 height 13
click at [26, 63] on button "報表及分析" at bounding box center [34, 69] width 63 height 18
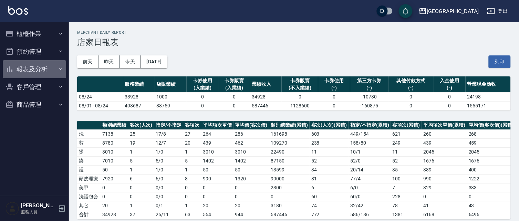
click at [40, 69] on button "報表及分析" at bounding box center [34, 69] width 63 height 18
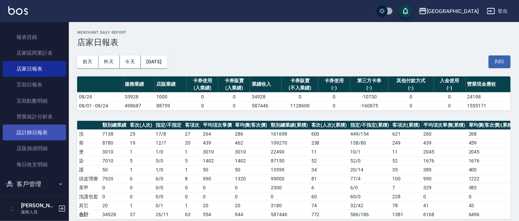
scroll to position [52, 0]
drag, startPoint x: 39, startPoint y: 134, endPoint x: 74, endPoint y: 124, distance: 36.6
click at [39, 133] on link "設計師日報表" at bounding box center [34, 132] width 63 height 16
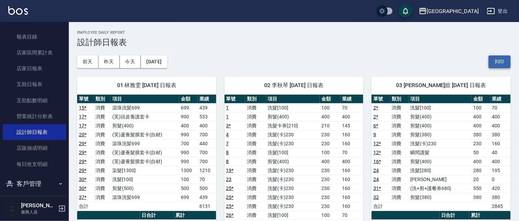
click at [500, 65] on button "列印" at bounding box center [499, 61] width 22 height 13
click at [47, 86] on link "互助日報表" at bounding box center [34, 84] width 63 height 16
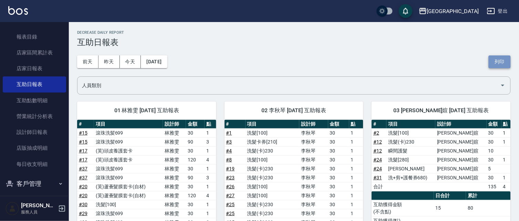
click at [495, 60] on button "列印" at bounding box center [499, 61] width 22 height 13
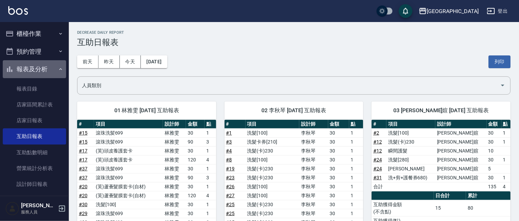
drag, startPoint x: 37, startPoint y: 67, endPoint x: 38, endPoint y: 36, distance: 30.3
click at [37, 65] on button "報表及分析" at bounding box center [34, 69] width 63 height 18
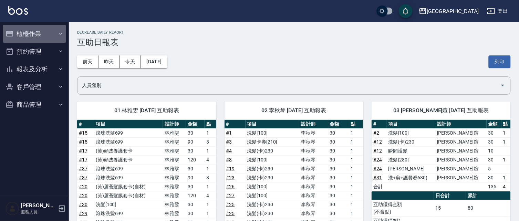
click at [36, 35] on button "櫃檯作業" at bounding box center [34, 34] width 63 height 18
